Goal: Navigation & Orientation: Go to known website

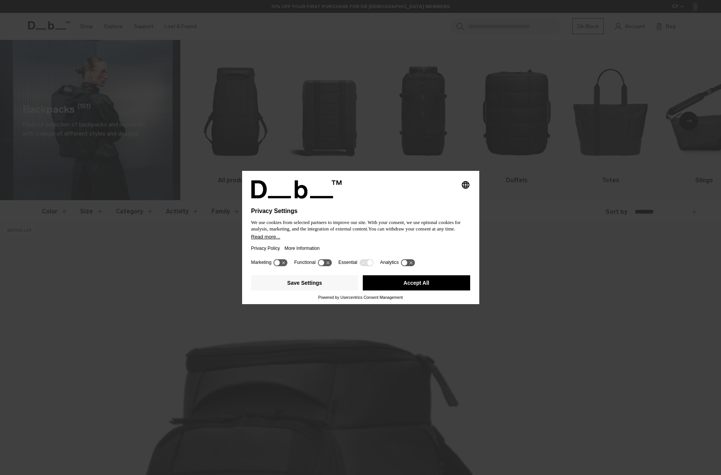
click at [424, 199] on div at bounding box center [360, 203] width 219 height 9
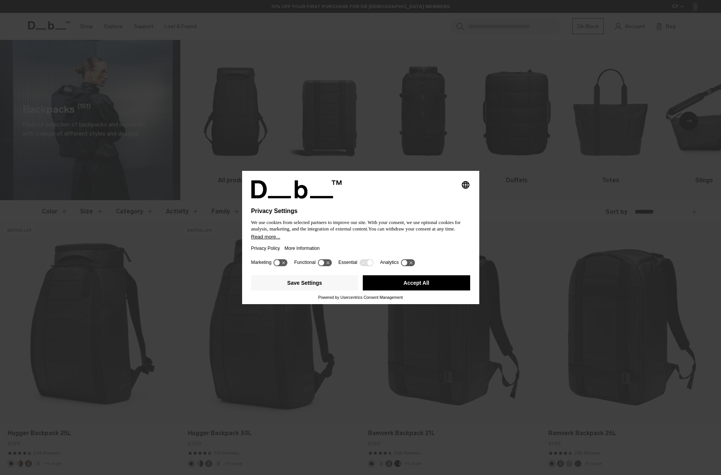
click at [397, 287] on button "Accept All" at bounding box center [416, 282] width 107 height 15
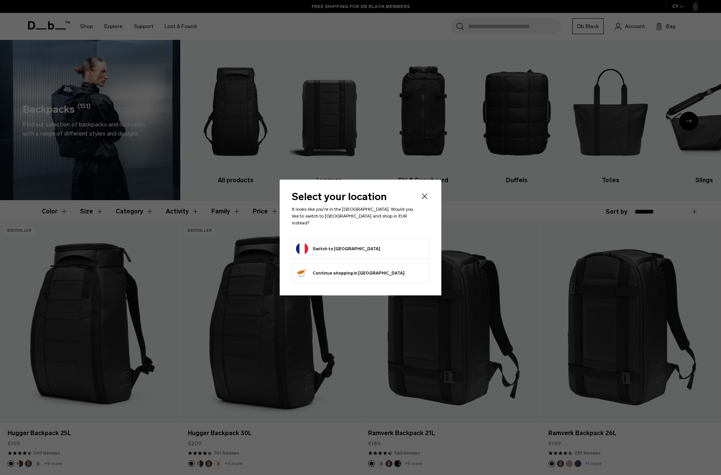
click at [321, 243] on button "Switch to [GEOGRAPHIC_DATA]" at bounding box center [338, 249] width 84 height 12
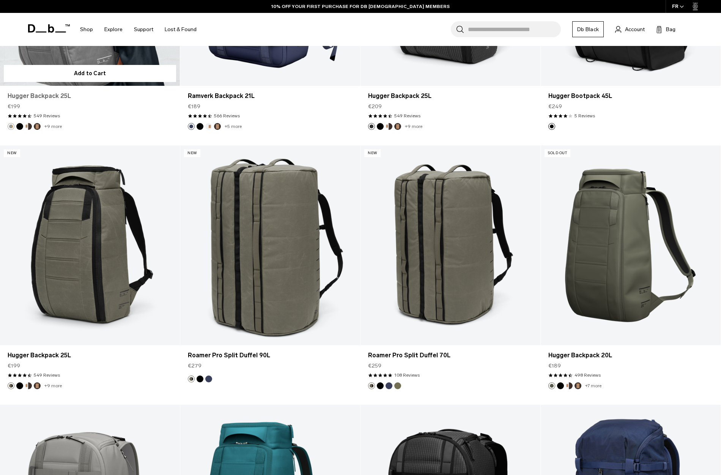
scroll to position [2226, 0]
